Goal: Task Accomplishment & Management: Use online tool/utility

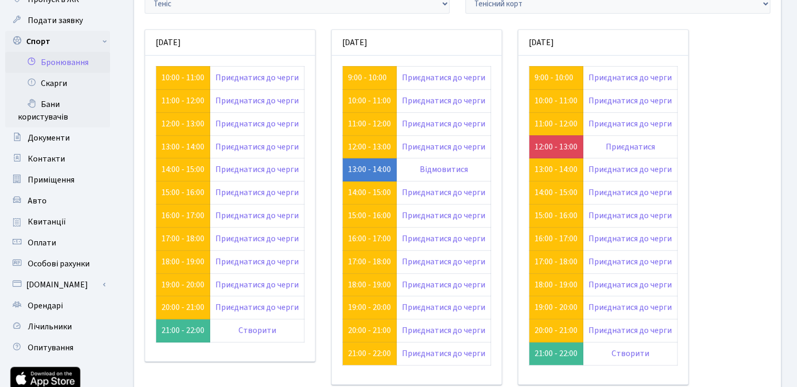
scroll to position [105, 0]
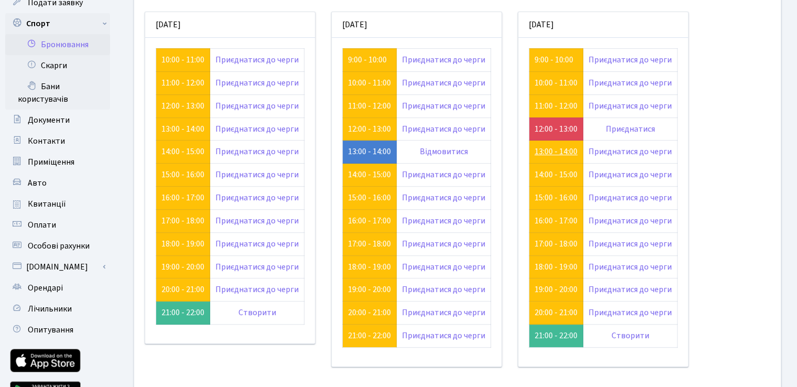
click at [534, 147] on link "13:00 - 14:00" at bounding box center [555, 152] width 43 height 12
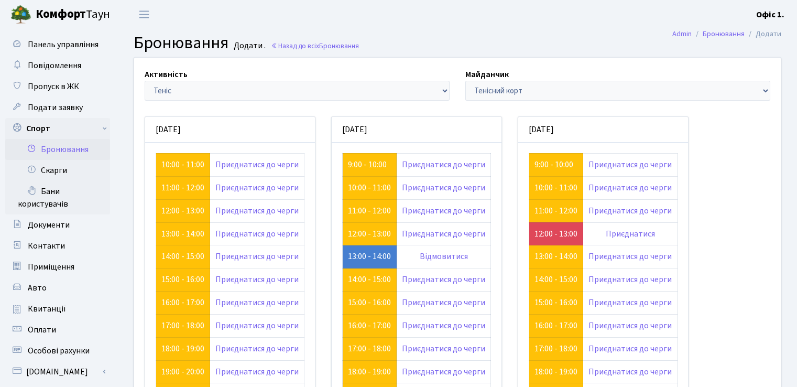
scroll to position [105, 0]
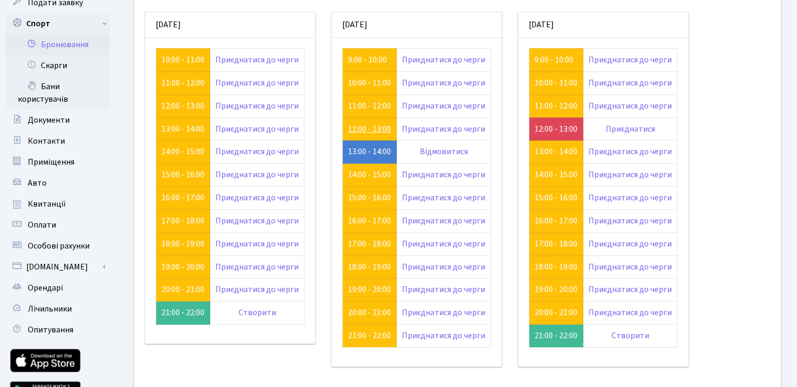
click at [358, 128] on link "12:00 - 13:00" at bounding box center [369, 129] width 43 height 12
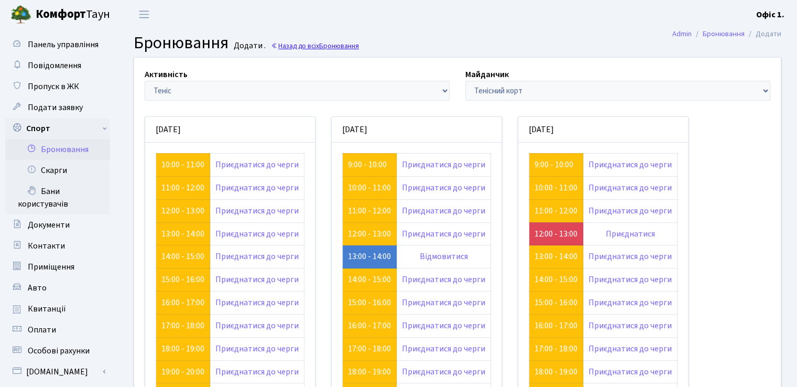
click at [318, 46] on link "Назад до всіх Бронювання" at bounding box center [315, 46] width 88 height 10
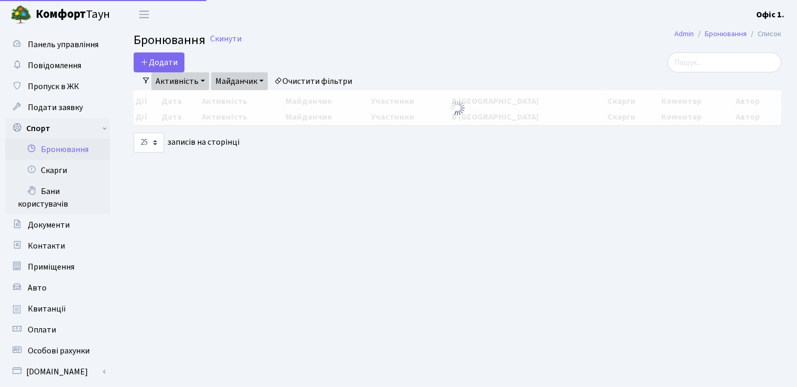
select select "25"
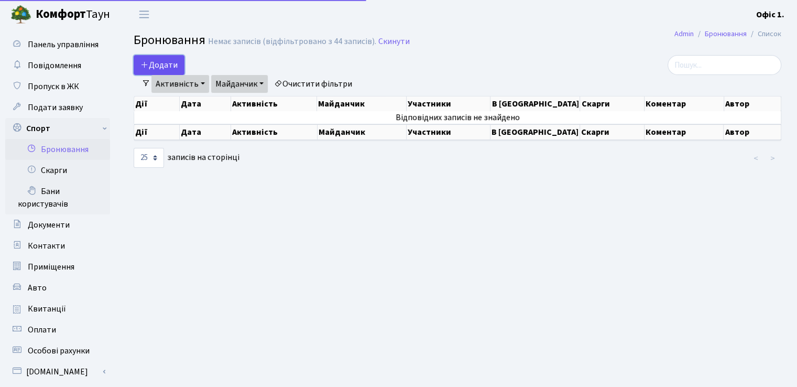
click at [165, 58] on button "Додати" at bounding box center [159, 65] width 51 height 20
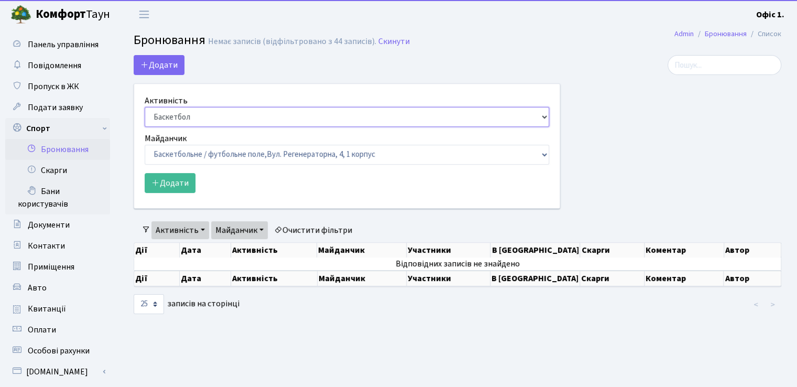
click at [223, 116] on select "Баскетбол Волейбол Йога Катання на роликах Настільний теніс Теніс Футбол Фітнес" at bounding box center [347, 117] width 405 height 20
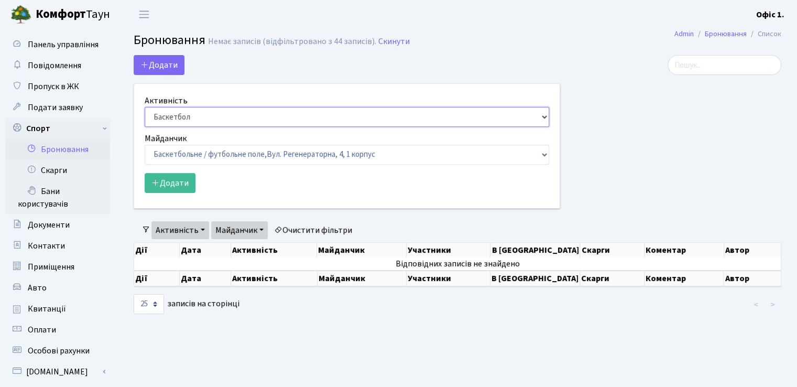
select select "4"
click at [145, 107] on select "Баскетбол Волейбол Йога Катання на роликах Настільний теніс Теніс Футбол Фітнес" at bounding box center [347, 117] width 405 height 20
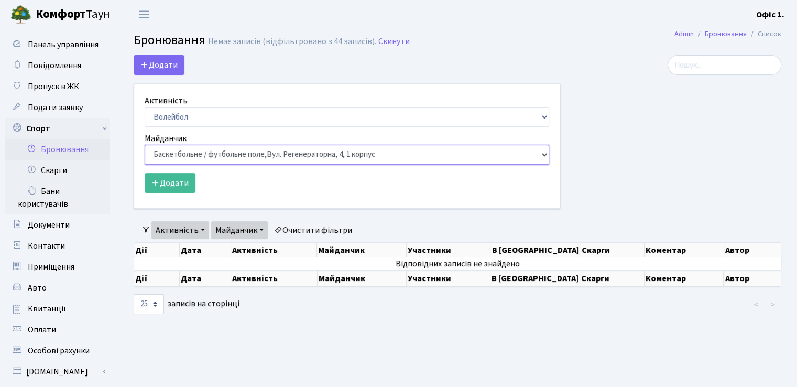
click at [215, 153] on select "Баскетбольне / футбольне поле, Вул. Регенераторна, 4, 1 корпус Баскетбольне пол…" at bounding box center [347, 155] width 405 height 20
select select "8"
click at [145, 145] on select "Баскетбольне / футбольне поле, Вул. Регенераторна, 4, 1 корпус Баскетбольне пол…" at bounding box center [347, 155] width 405 height 20
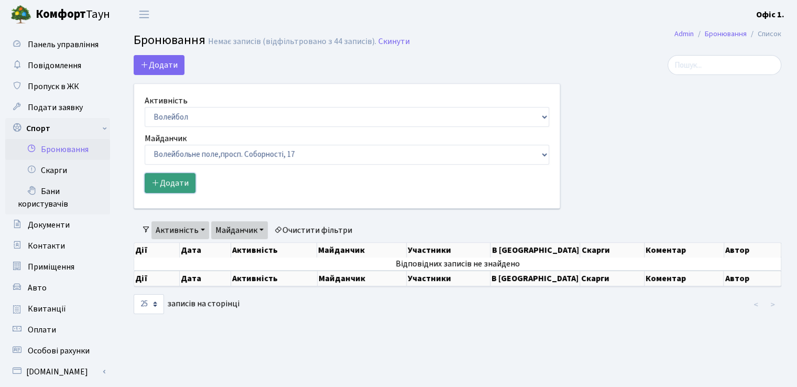
click at [176, 179] on button "Додати" at bounding box center [170, 183] width 51 height 20
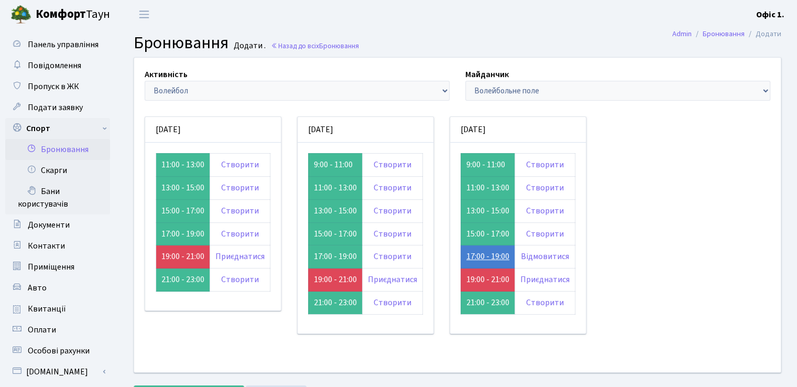
click at [475, 252] on link "17:00 - 19:00" at bounding box center [487, 256] width 43 height 12
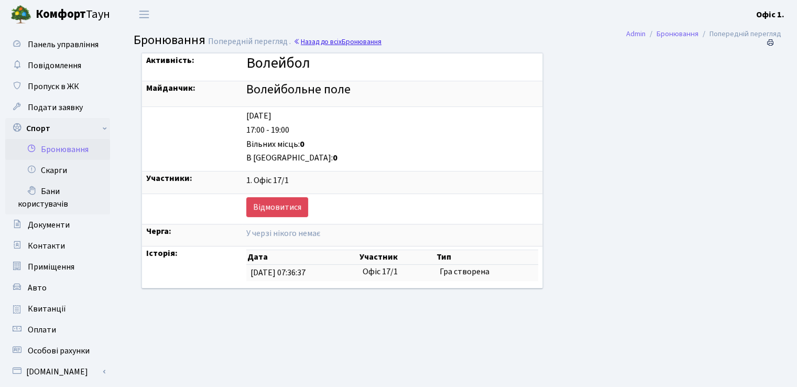
click at [302, 38] on link "Назад до всіх Бронювання" at bounding box center [337, 42] width 88 height 10
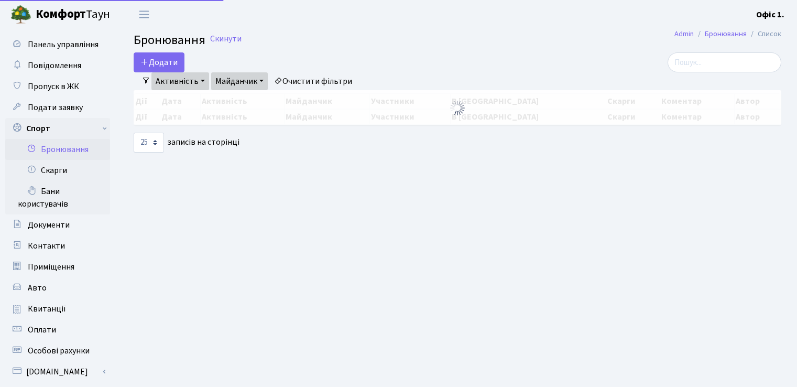
select select "25"
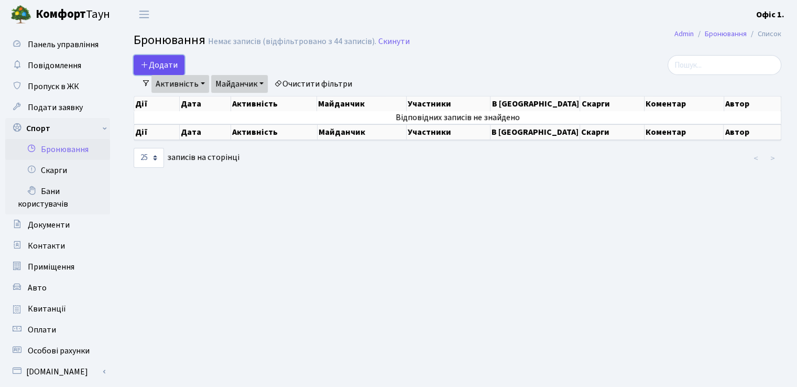
click at [170, 63] on button "Додати" at bounding box center [159, 65] width 51 height 20
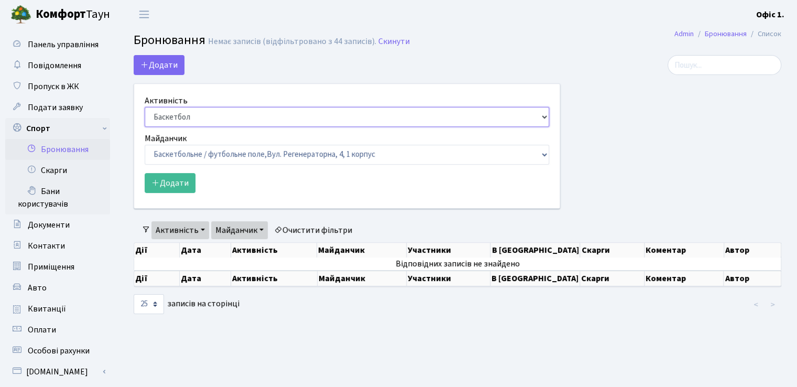
click at [266, 108] on select "Баскетбол Волейбол Йога Катання на роликах Настільний теніс Теніс Футбол Фітнес" at bounding box center [347, 117] width 405 height 20
select select "4"
click at [145, 107] on select "Баскетбол Волейбол Йога Катання на роликах Настільний теніс Теніс Футбол Фітнес" at bounding box center [347, 117] width 405 height 20
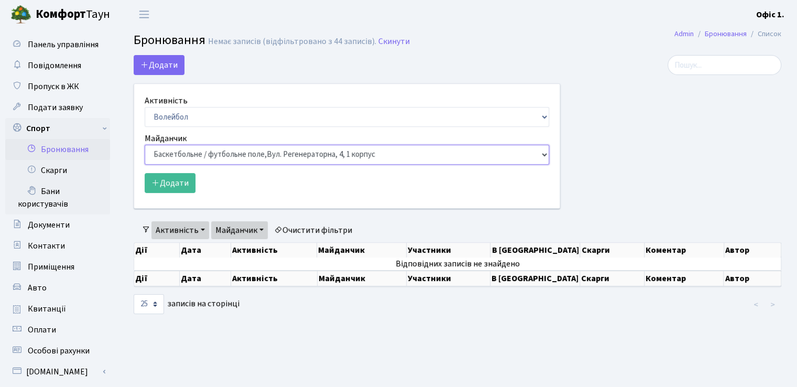
click at [237, 148] on select "Баскетбольне / футбольне поле, Вул. Регенераторна, 4, 1 корпус Баскетбольне пол…" at bounding box center [347, 155] width 405 height 20
select select "8"
click at [145, 145] on select "Баскетбольне / футбольне поле, Вул. Регенераторна, 4, 1 корпус Баскетбольне пол…" at bounding box center [347, 155] width 405 height 20
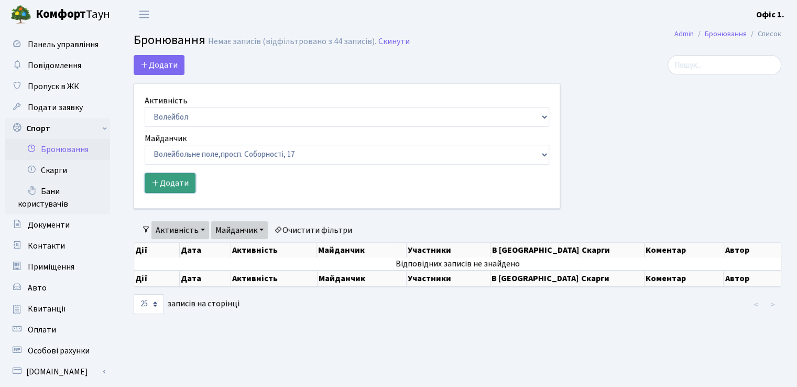
click at [179, 187] on button "Додати" at bounding box center [170, 183] width 51 height 20
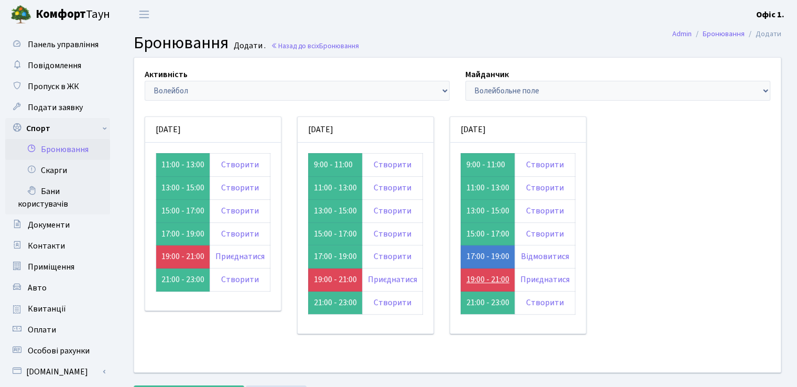
click at [479, 276] on link "19:00 - 21:00" at bounding box center [487, 280] width 43 height 12
